Goal: Find contact information: Find contact information

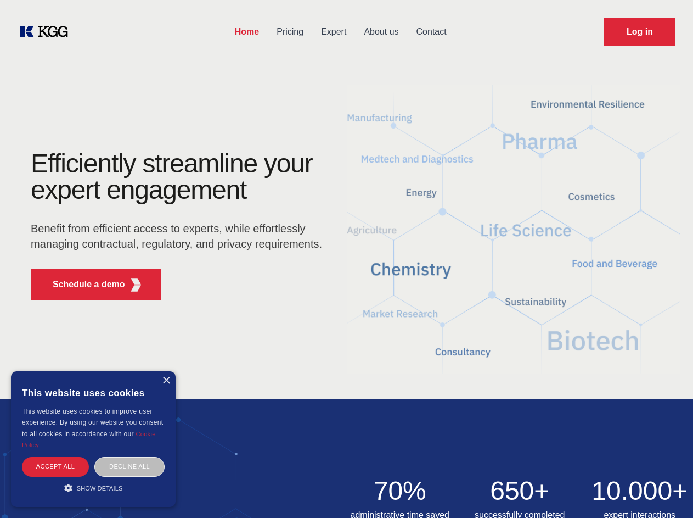
click at [346, 259] on div "Efficiently streamline your expert engagement Benefit from efficient access to …" at bounding box center [180, 229] width 334 height 159
click at [82, 284] on p "Schedule a demo" at bounding box center [89, 284] width 72 height 13
click at [166, 381] on div "× This website uses cookies This website uses cookies to improve user experienc…" at bounding box center [93, 439] width 165 height 136
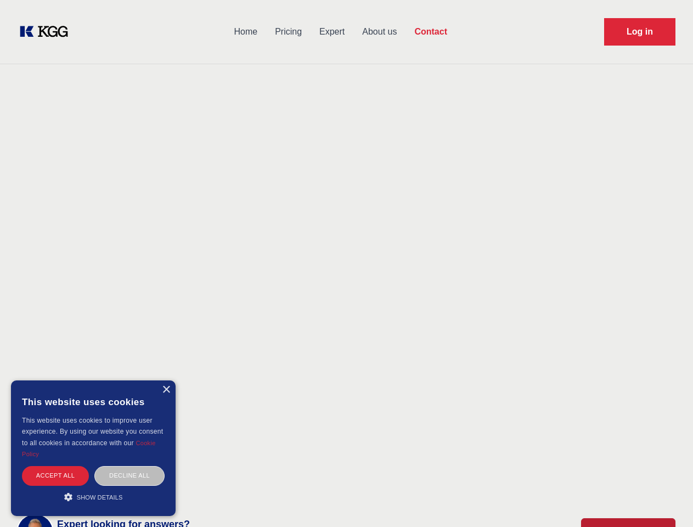
click at [55, 466] on div "Accept all" at bounding box center [55, 475] width 67 height 19
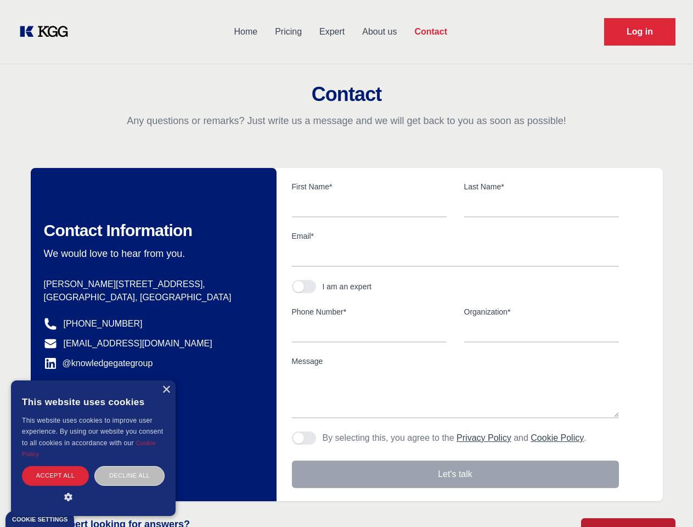
click at [130, 466] on div "Decline all" at bounding box center [129, 475] width 70 height 19
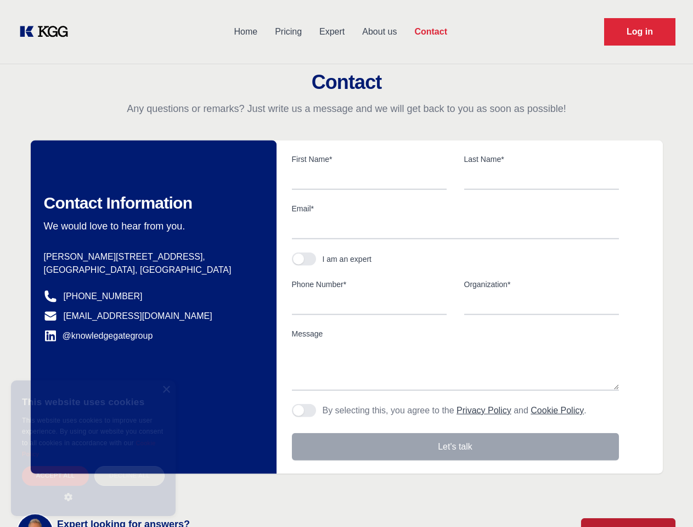
click at [93, 488] on main "Contact Any questions or remarks? Just write us a message and we will get back …" at bounding box center [346, 286] width 693 height 572
